Goal: Navigation & Orientation: Find specific page/section

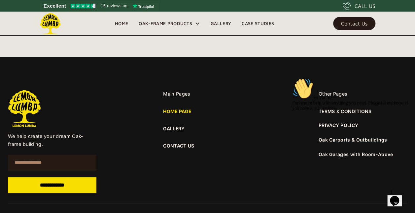
scroll to position [2467, 0]
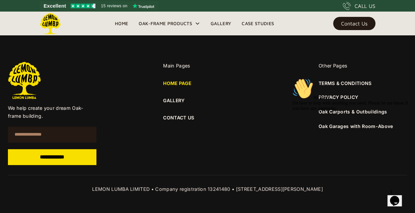
click at [173, 117] on link "CONTACT US" at bounding box center [207, 117] width 89 height 7
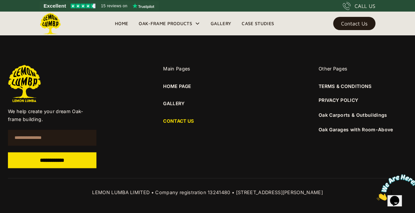
scroll to position [512, 0]
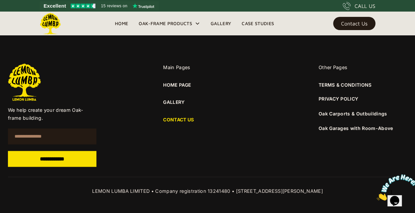
click at [180, 100] on link "GALLERY" at bounding box center [207, 101] width 89 height 7
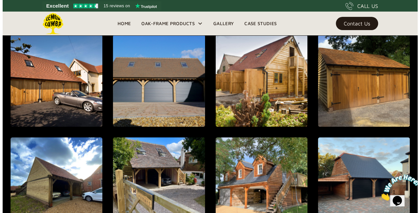
scroll to position [429, 0]
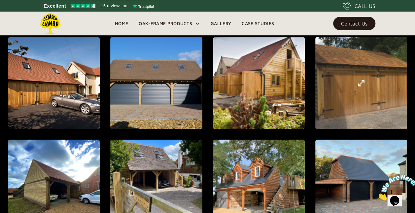
click at [342, 82] on div "open lightbox" at bounding box center [361, 83] width 267 height 286
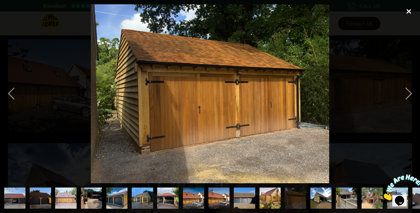
click at [411, 13] on div "close lightbox" at bounding box center [409, 11] width 22 height 15
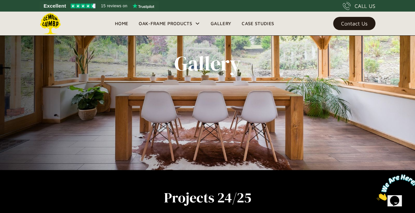
scroll to position [0, 0]
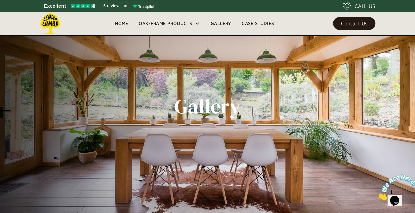
click at [251, 21] on link "Case Studies" at bounding box center [258, 23] width 43 height 10
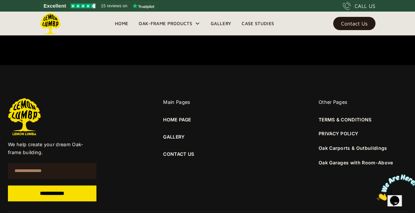
scroll to position [2152, 0]
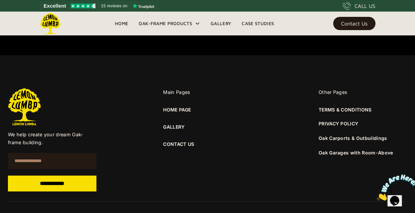
click at [355, 22] on div "Contact Us" at bounding box center [354, 23] width 26 height 5
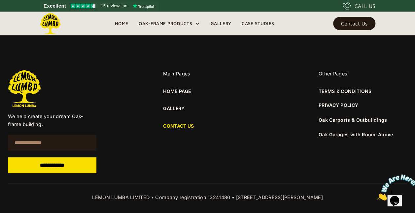
scroll to position [512, 0]
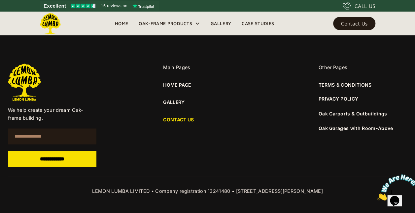
click at [342, 99] on link "PRIVACY POLICY" at bounding box center [339, 98] width 40 height 7
